Goal: Task Accomplishment & Management: Complete application form

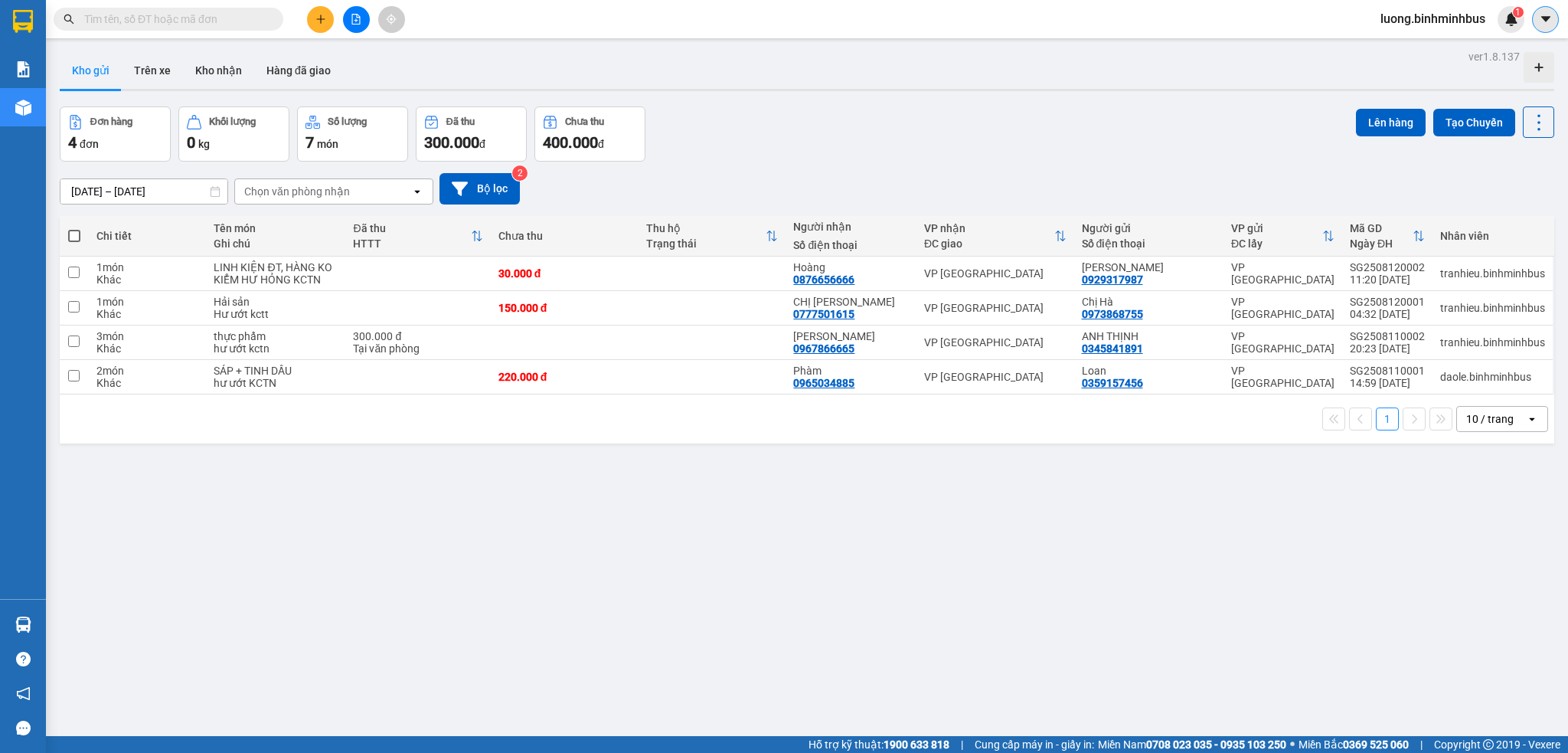
click at [1545, 24] on icon "caret-down" at bounding box center [1546, 19] width 14 height 14
click at [1412, 14] on span "luong.binhminhbus" at bounding box center [1432, 19] width 129 height 19
click at [1406, 45] on span "Đăng xuất" at bounding box center [1439, 47] width 98 height 17
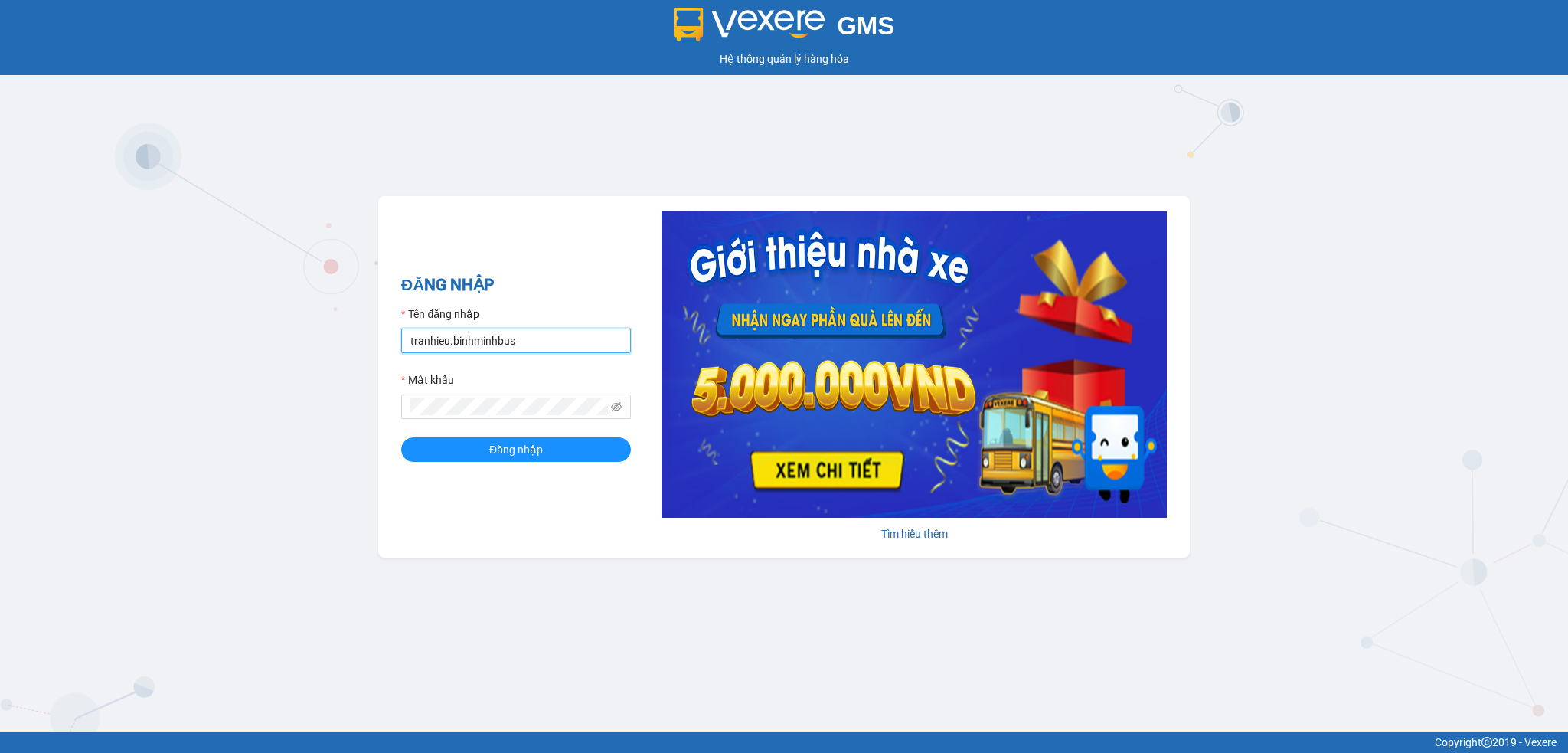
click at [512, 353] on input "tranhieu.binhminhbus" at bounding box center [515, 341] width 229 height 24
type input "noc.binhminhbus"
click at [522, 461] on button "Đăng nhập" at bounding box center [515, 449] width 229 height 24
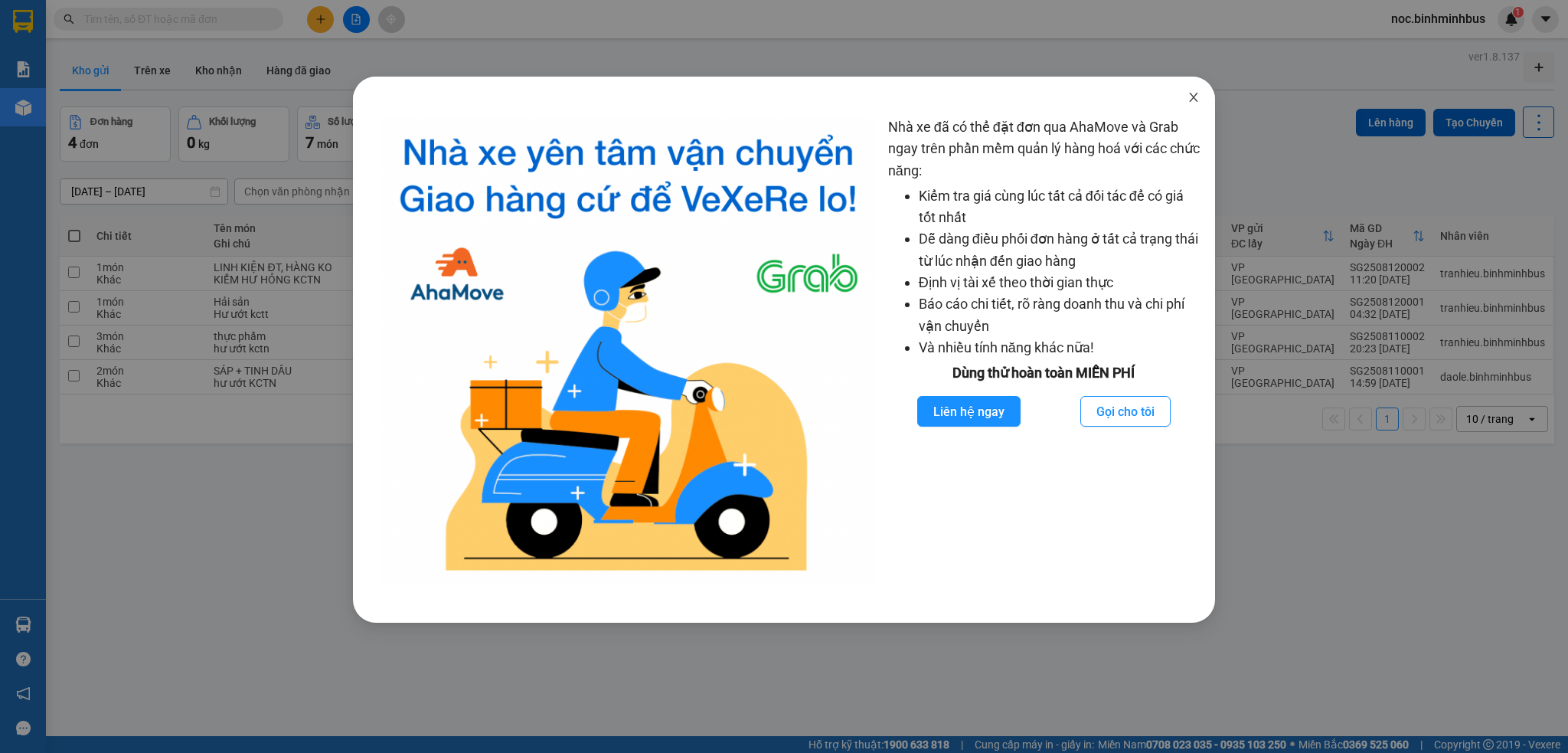
click at [1190, 93] on icon "close" at bounding box center [1193, 97] width 12 height 12
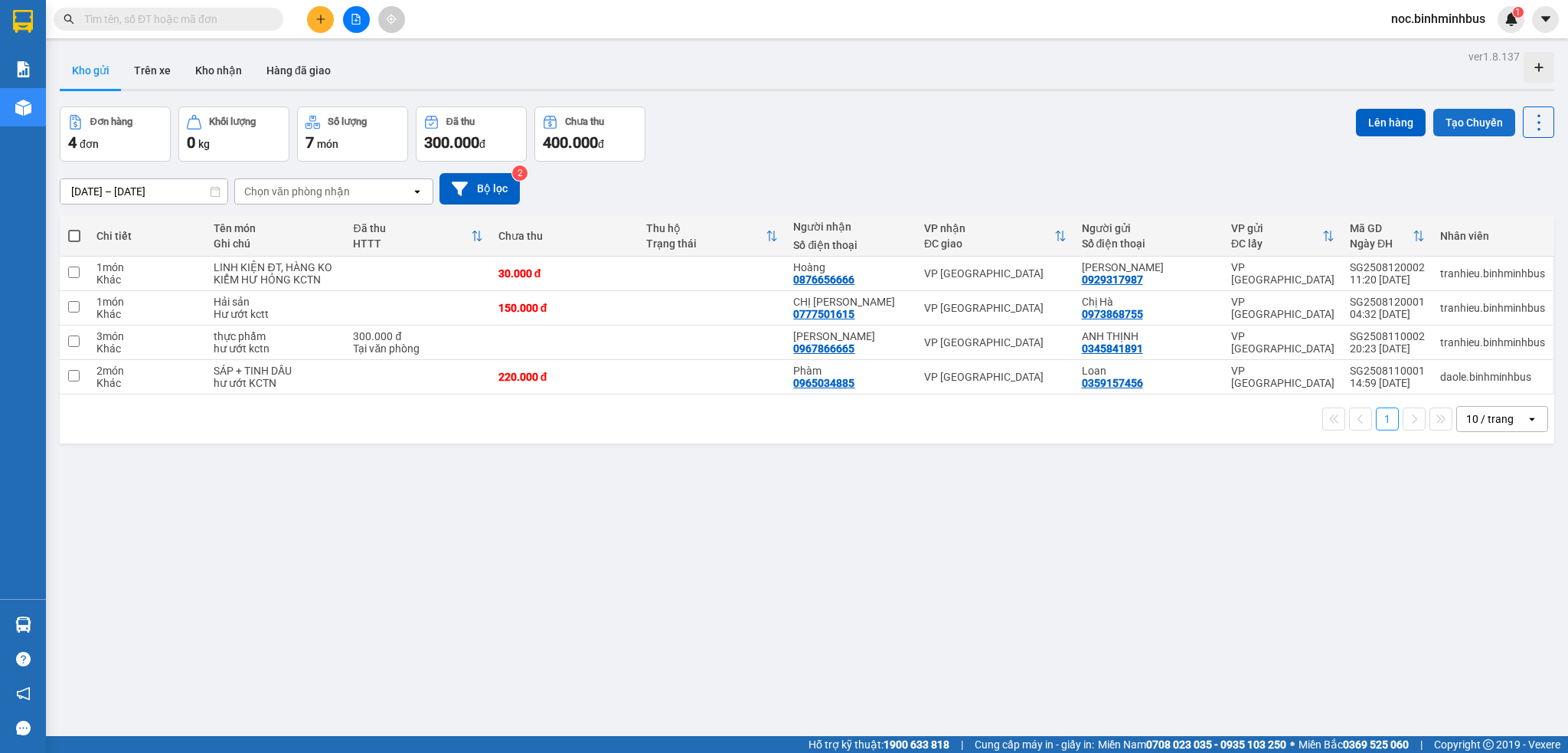
click at [1441, 126] on button "Tạo Chuyến" at bounding box center [1474, 123] width 82 height 28
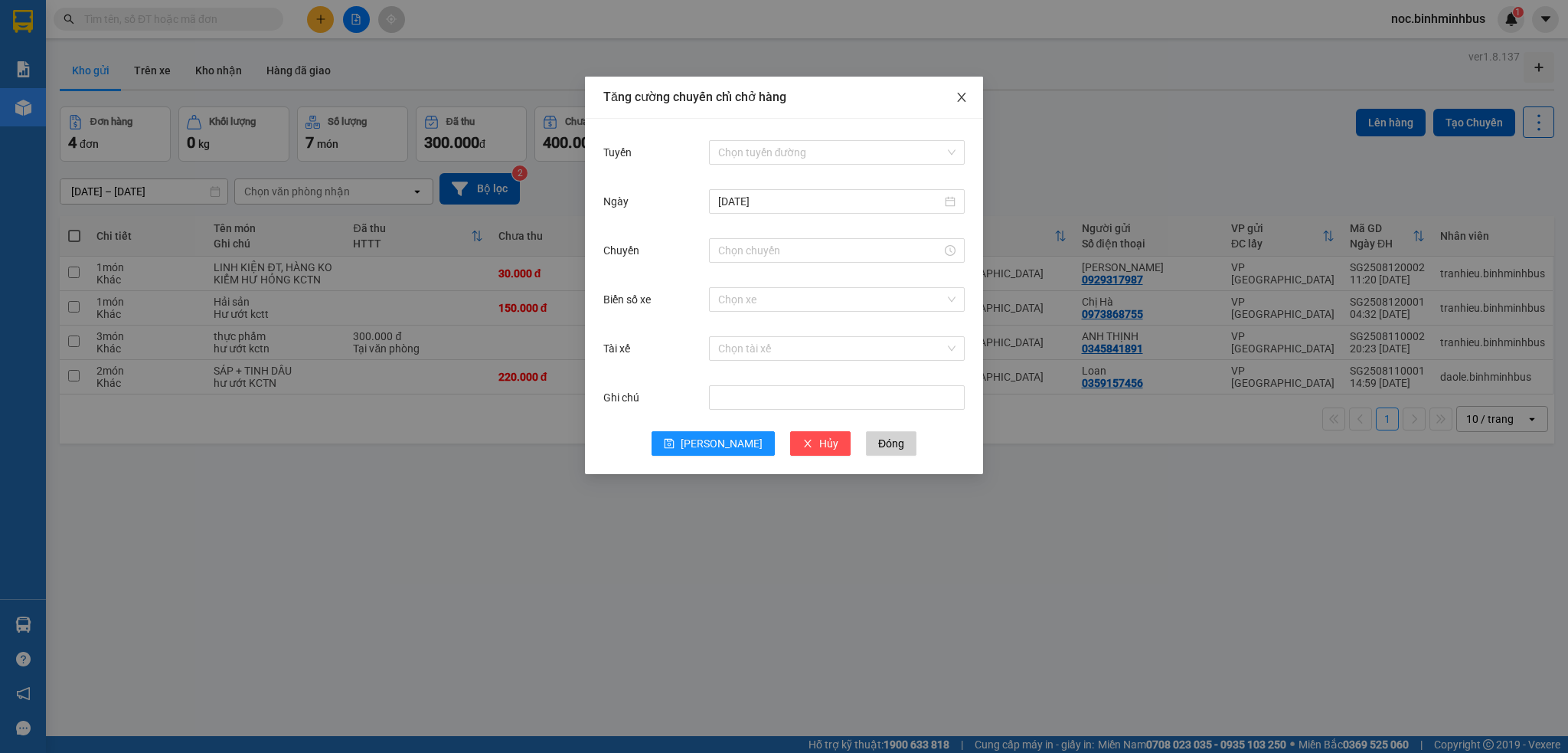
click at [960, 96] on icon "close" at bounding box center [961, 97] width 12 height 12
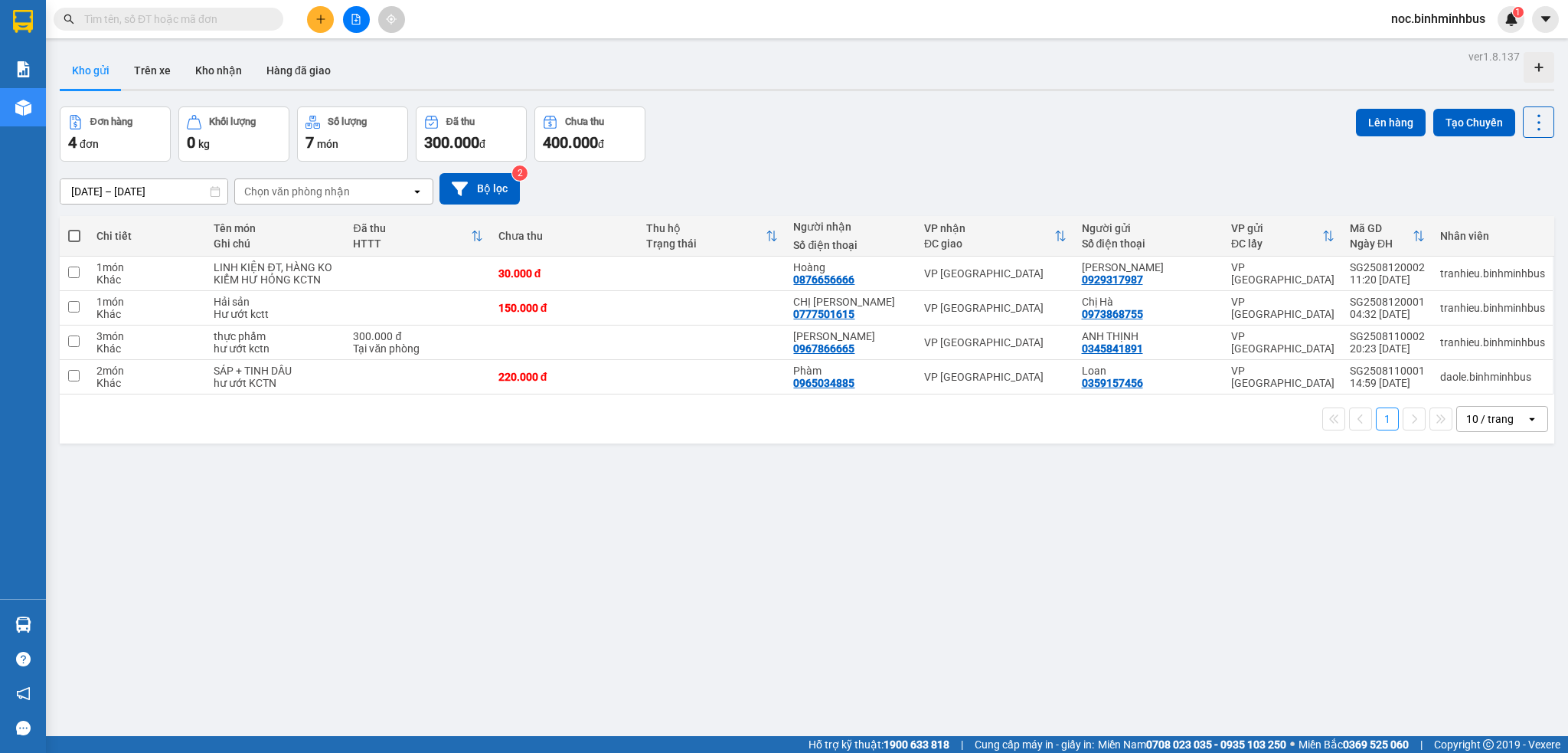
click at [419, 540] on div "ver 1.8.137 Kho gửi Trên xe Kho nhận Hàng đã giao Đơn hàng 4 đơn Khối lượng 0 k…" at bounding box center [807, 422] width 1507 height 753
click at [321, 21] on icon "plus" at bounding box center [321, 19] width 11 height 11
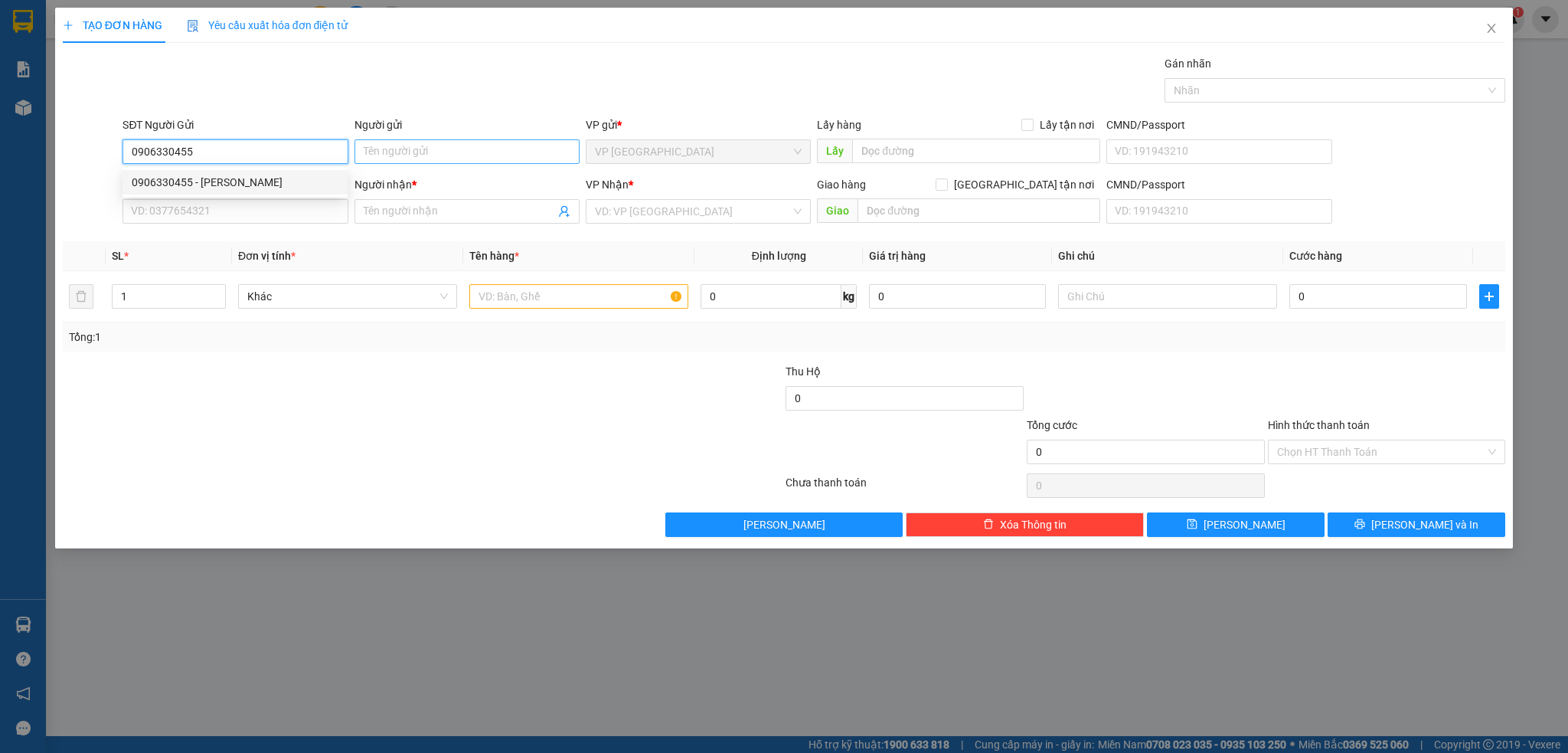
type input "0906330455"
click at [395, 150] on input "Người gửi" at bounding box center [467, 151] width 225 height 24
click at [304, 156] on input "0906330455" at bounding box center [235, 151] width 225 height 24
click at [314, 177] on div "0906330455 - [PERSON_NAME]" at bounding box center [235, 182] width 207 height 17
type input "[PERSON_NAME]"
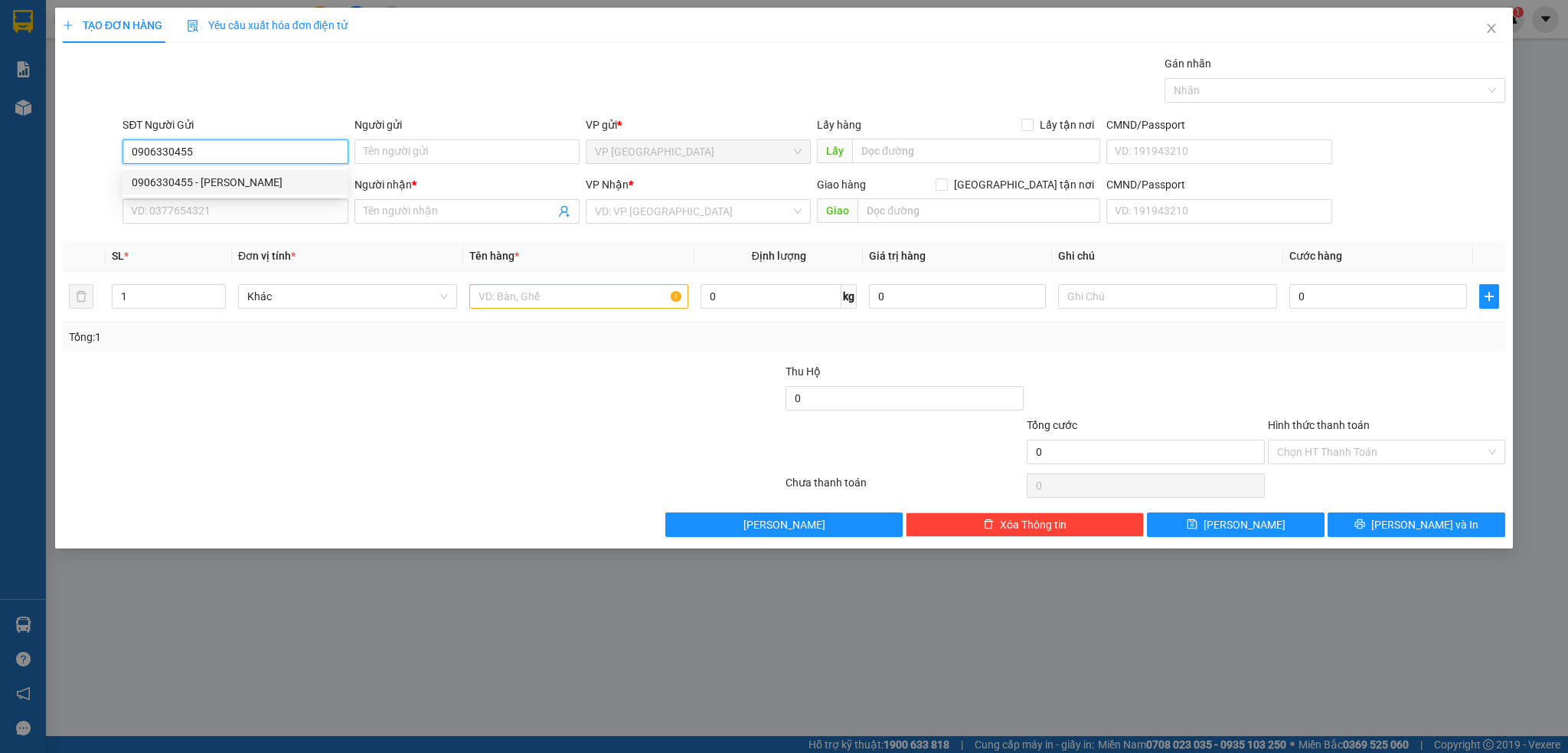
type input "0335294563"
type input "Thiên Cảnh"
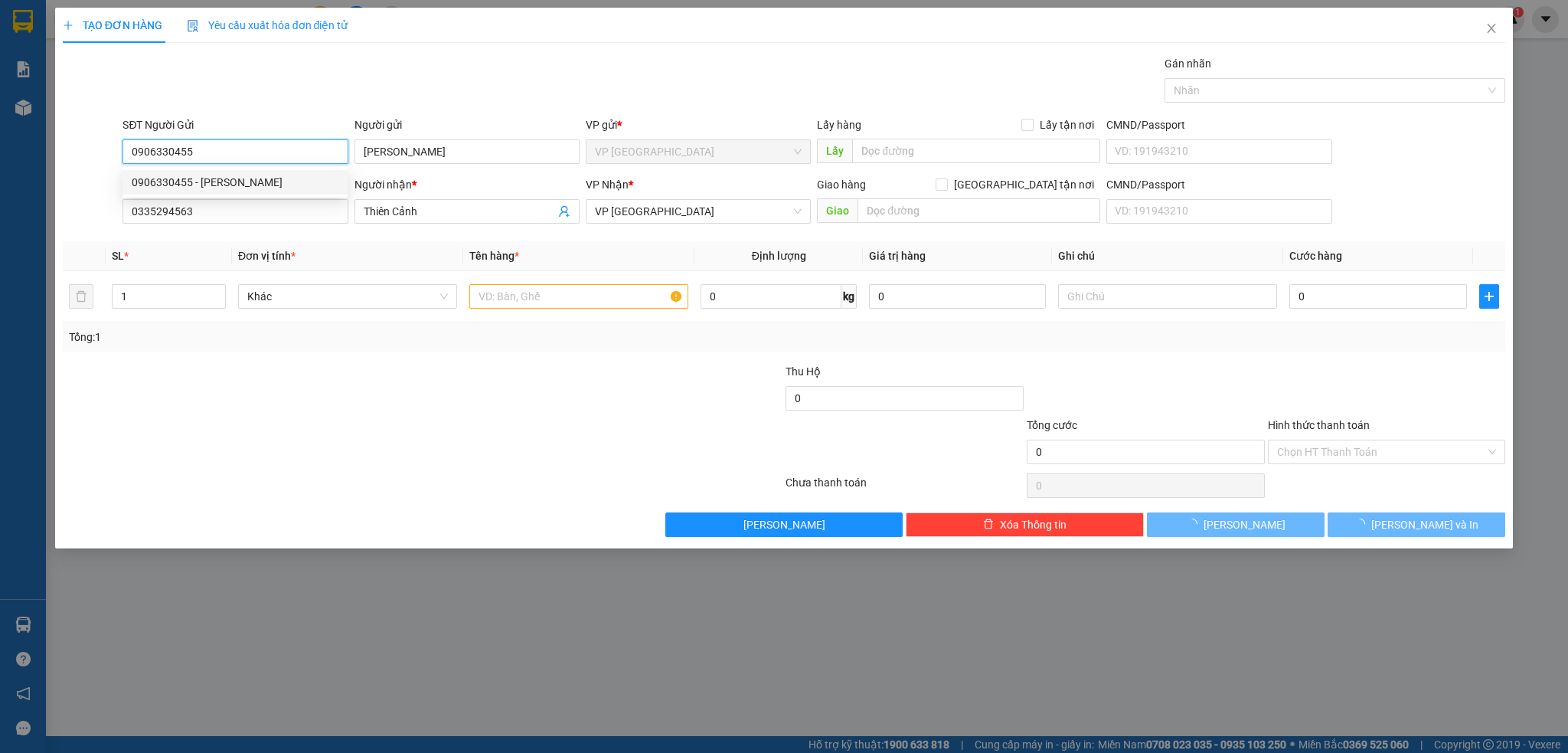
type input "20.000"
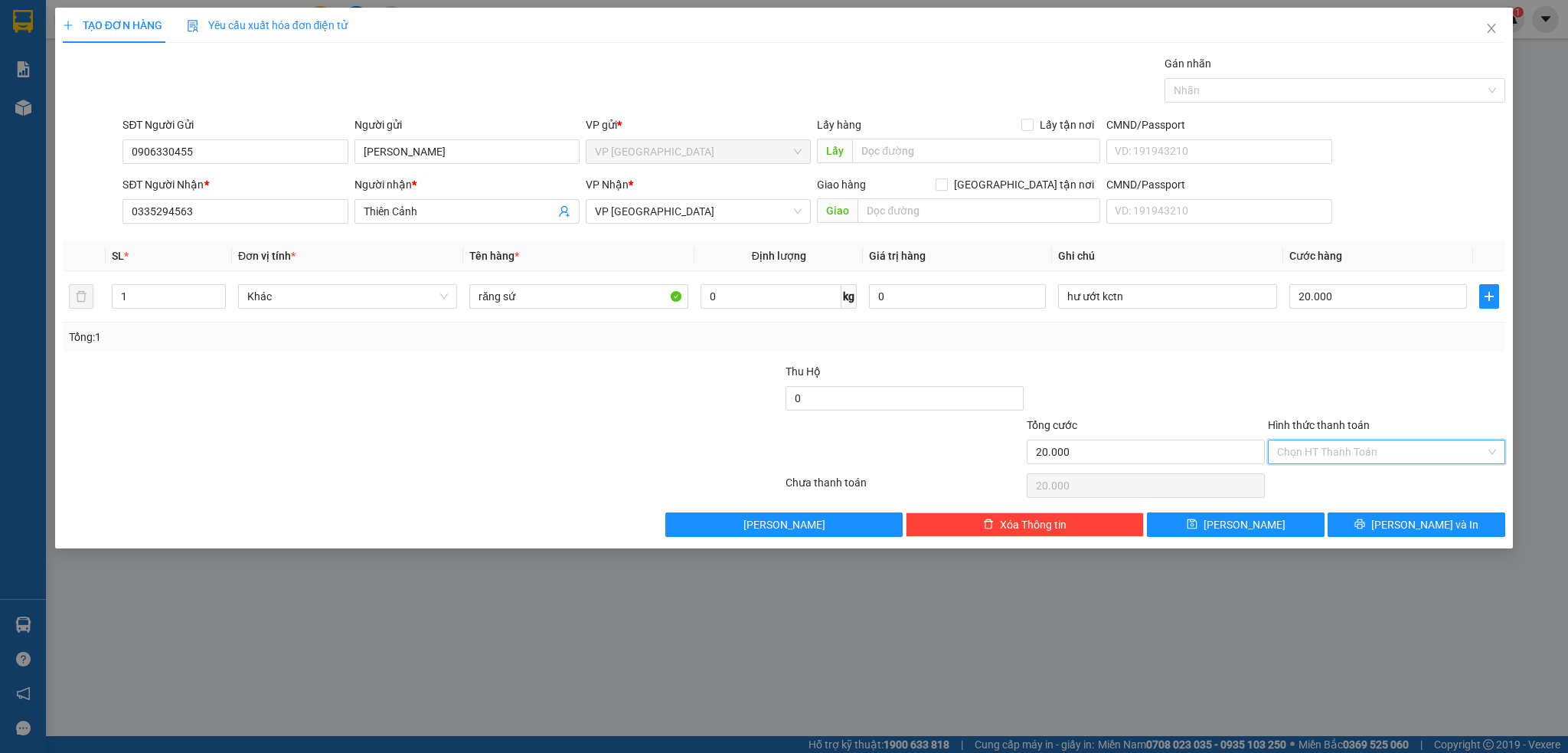
click at [1300, 457] on input "Hình thức thanh toán" at bounding box center [1381, 451] width 209 height 23
click at [1329, 478] on div "Tại văn phòng" at bounding box center [1387, 482] width 220 height 17
type input "0"
click at [1412, 522] on span "[PERSON_NAME] và In" at bounding box center [1424, 525] width 107 height 17
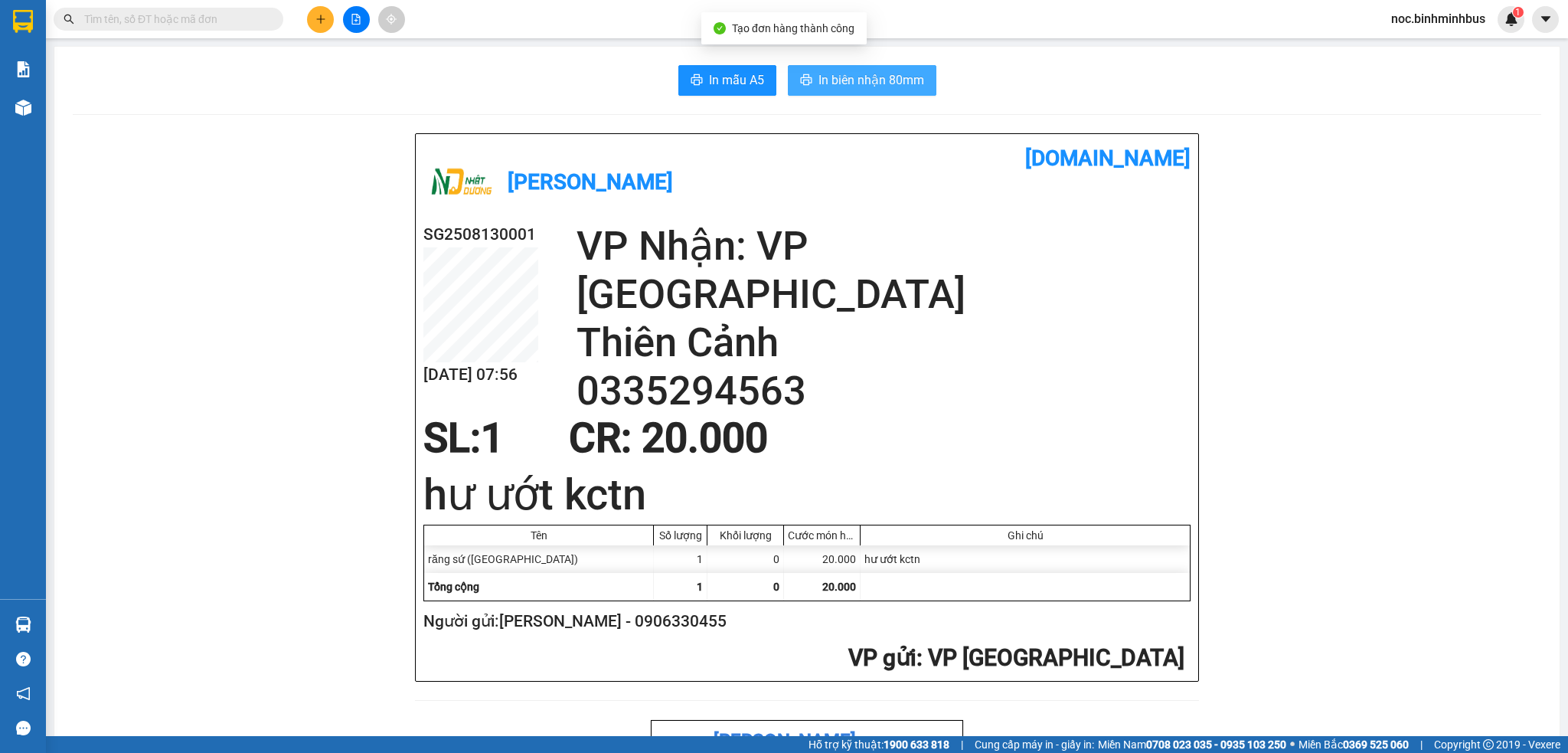
click at [884, 73] on span "In biên nhận 80mm" at bounding box center [872, 80] width 106 height 19
